Goal: Information Seeking & Learning: Learn about a topic

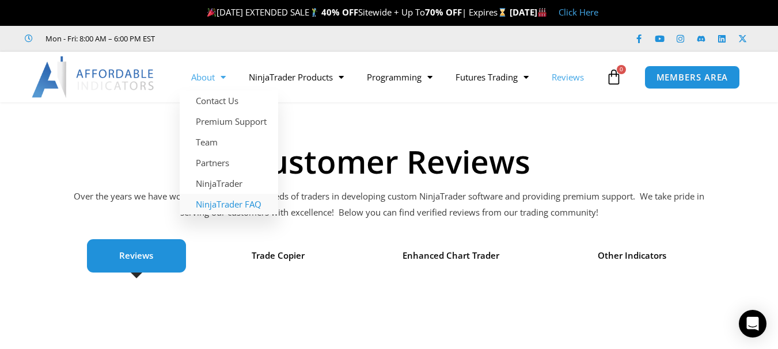
click at [252, 208] on link "NinjaTrader FAQ" at bounding box center [229, 204] width 98 height 21
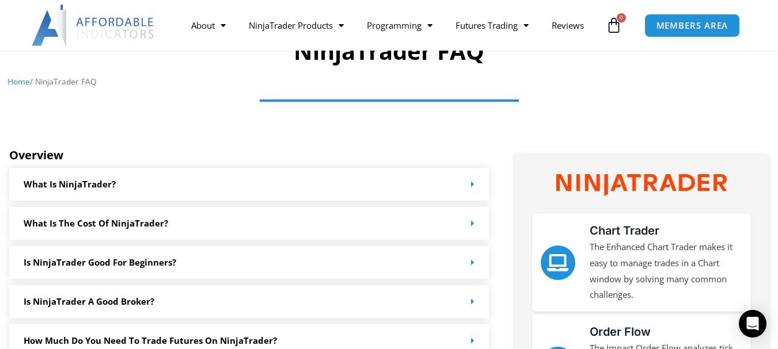
scroll to position [153, 0]
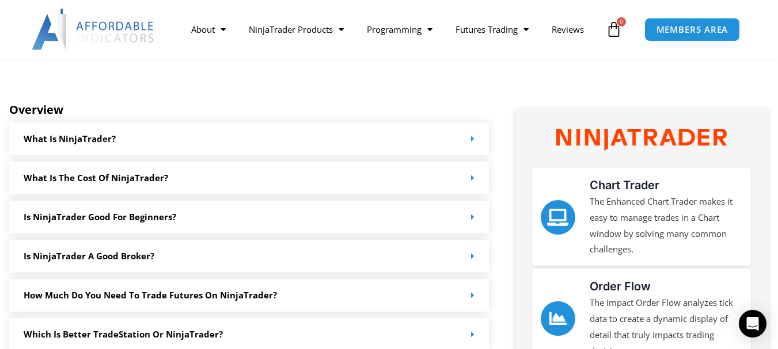
click at [471, 218] on icon at bounding box center [472, 217] width 3 height 9
